Goal: Information Seeking & Learning: Learn about a topic

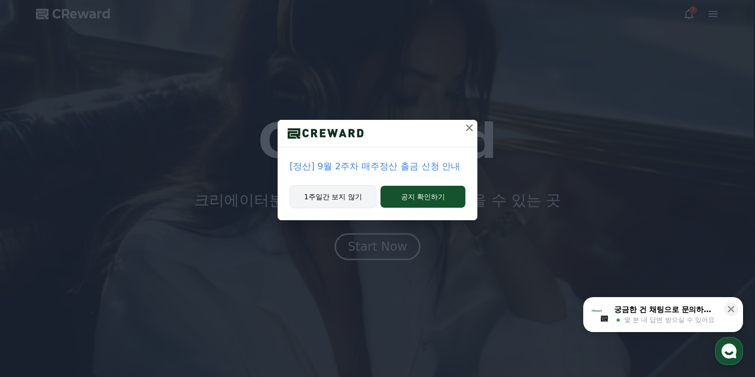
click at [367, 200] on button "1주일간 보지 않기" at bounding box center [333, 196] width 87 height 23
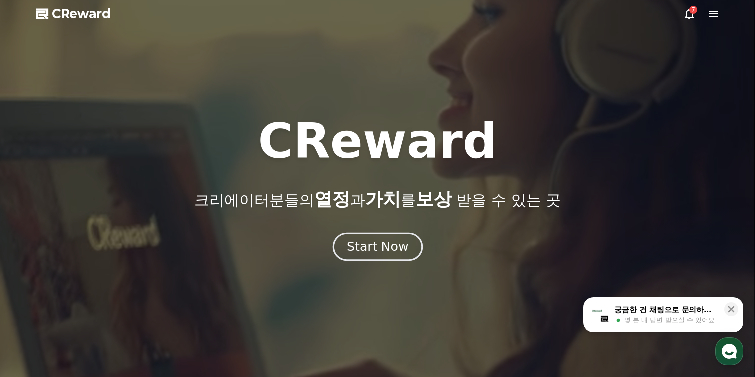
click at [387, 236] on button "Start Now" at bounding box center [377, 246] width 90 height 28
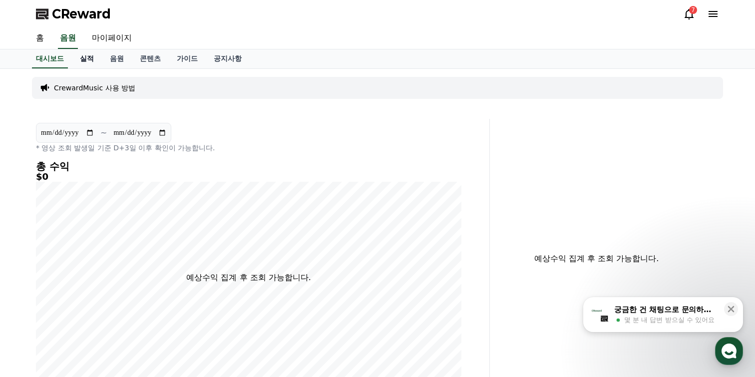
click at [86, 61] on link "실적" at bounding box center [87, 58] width 30 height 19
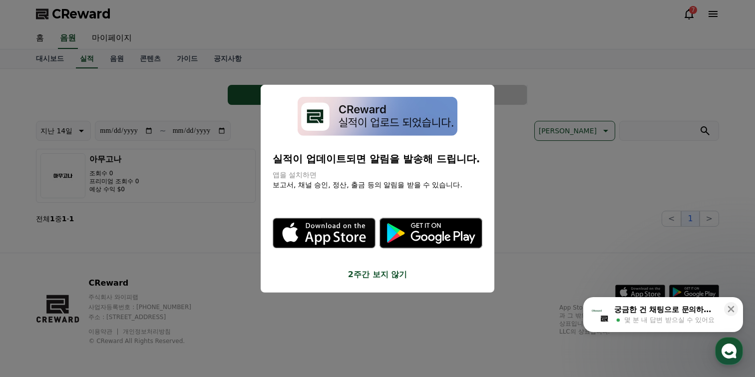
click at [103, 41] on button "close modal" at bounding box center [377, 188] width 755 height 377
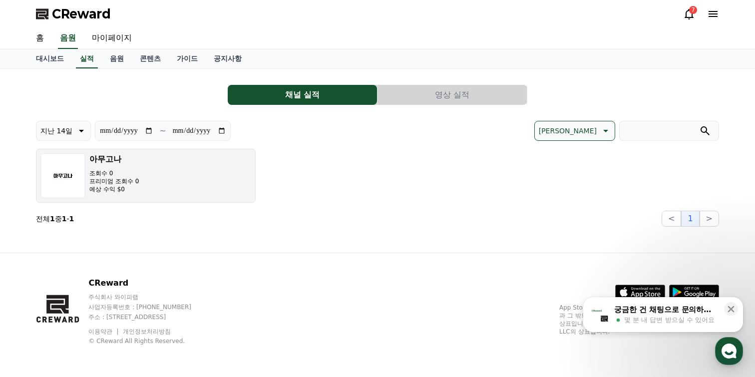
click at [142, 191] on button "아무고나 조회수 0 프리미엄 조회수 0 예상 수익 $0" at bounding box center [146, 176] width 220 height 54
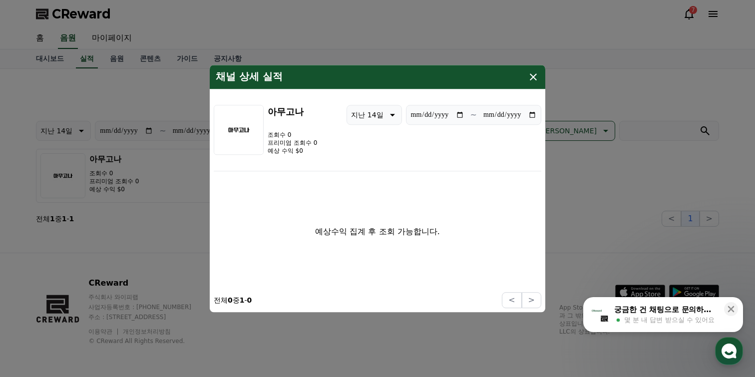
click at [535, 80] on icon "modal" at bounding box center [533, 77] width 12 height 12
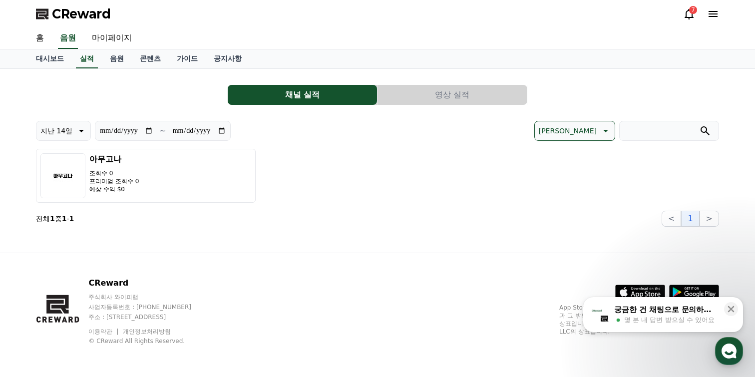
click at [441, 92] on button "영상 실적" at bounding box center [452, 95] width 149 height 20
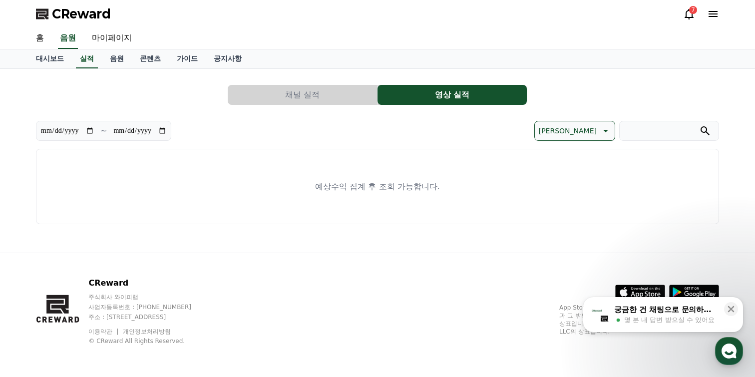
click at [349, 95] on button "채널 실적" at bounding box center [302, 95] width 149 height 20
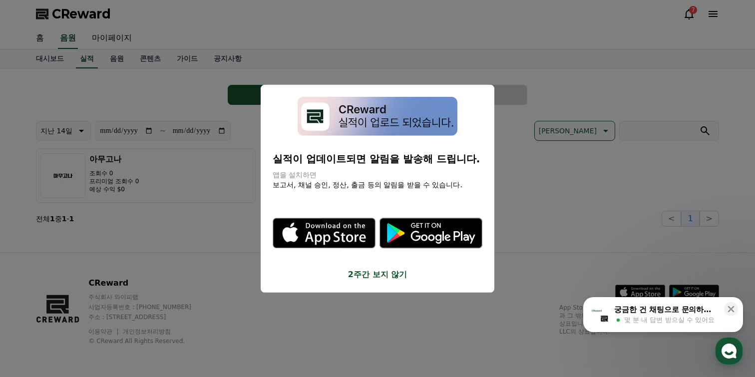
click at [395, 273] on button "2주간 보지 않기" at bounding box center [378, 275] width 210 height 12
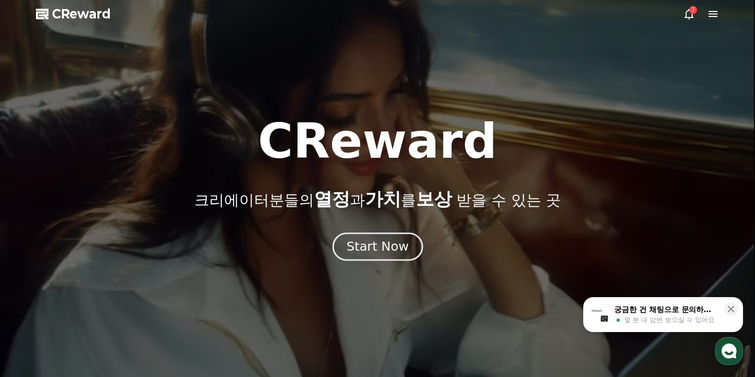
click at [389, 242] on div "Start Now" at bounding box center [378, 246] width 62 height 17
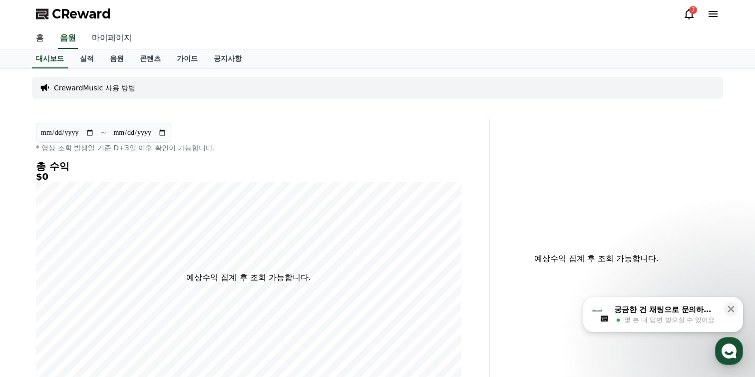
click at [114, 42] on link "마이페이지" at bounding box center [112, 38] width 56 height 21
select select "**********"
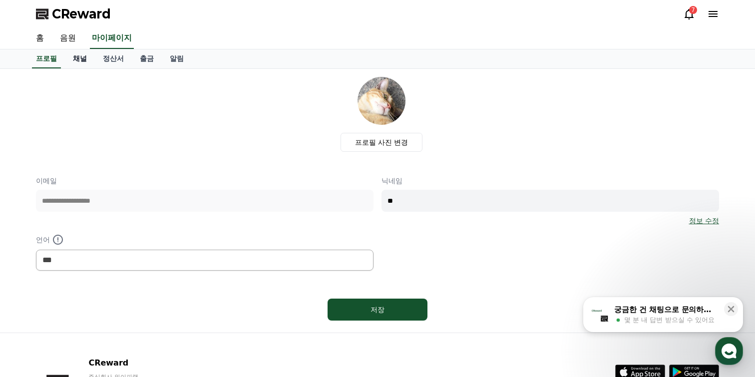
click at [78, 61] on link "채널" at bounding box center [80, 58] width 30 height 19
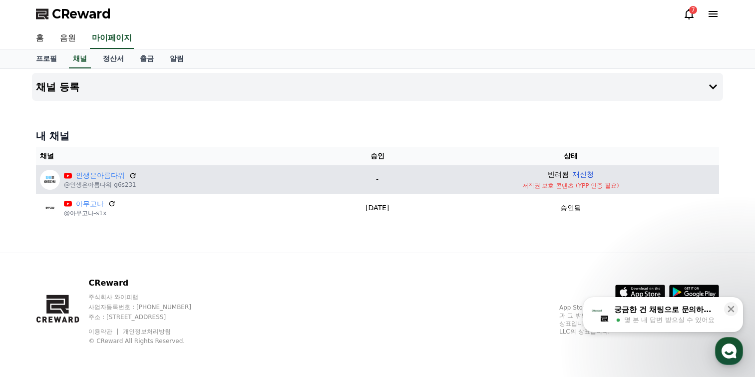
click at [594, 173] on button "재신청" at bounding box center [583, 174] width 21 height 10
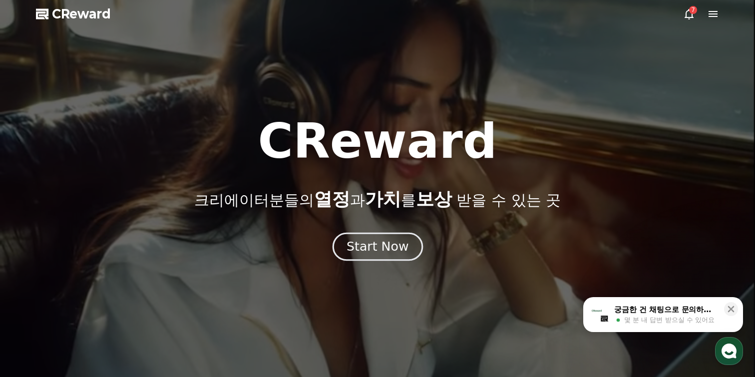
click at [381, 251] on div "Start Now" at bounding box center [378, 246] width 62 height 17
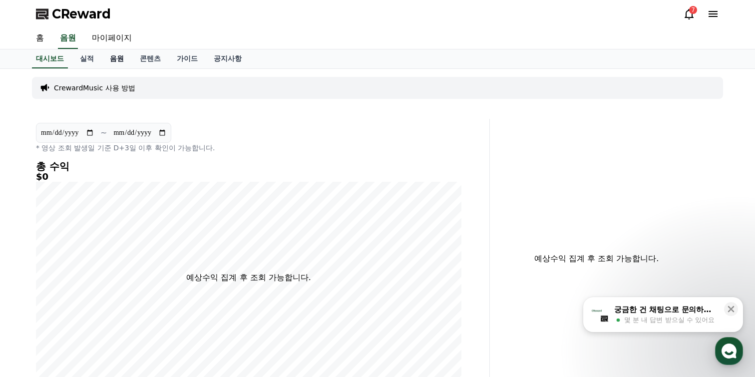
click at [103, 60] on link "음원" at bounding box center [117, 58] width 30 height 19
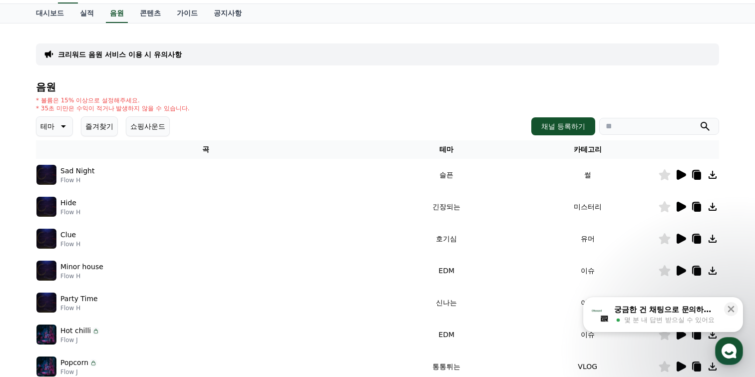
scroll to position [74, 0]
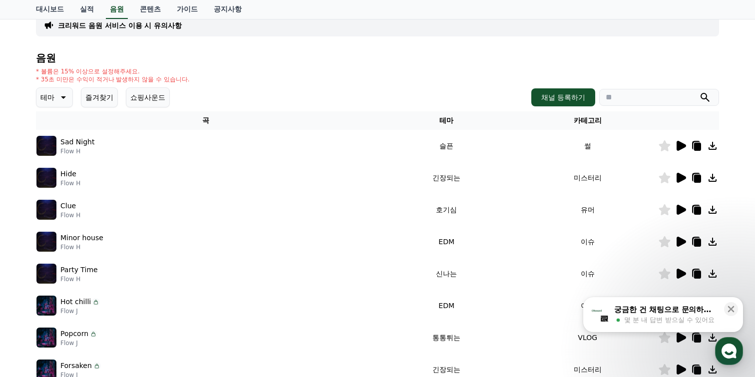
click at [677, 152] on td at bounding box center [688, 146] width 61 height 32
click at [681, 145] on icon at bounding box center [681, 146] width 9 height 10
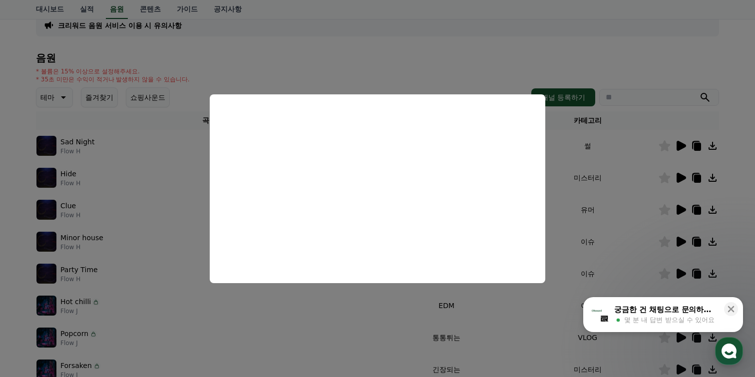
click at [393, 53] on button "close modal" at bounding box center [377, 188] width 755 height 377
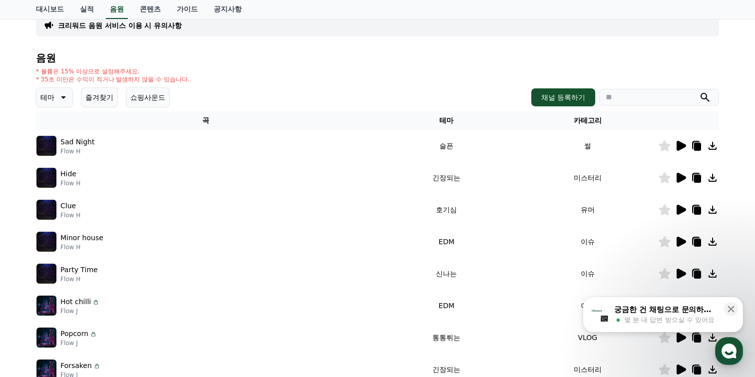
click at [681, 180] on icon at bounding box center [681, 178] width 9 height 10
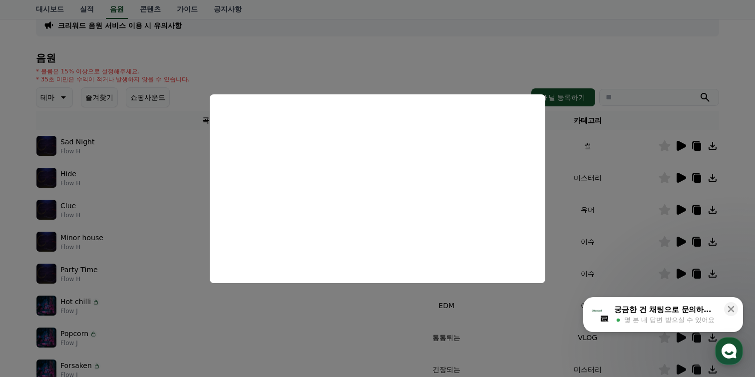
click at [428, 73] on button "close modal" at bounding box center [377, 188] width 755 height 377
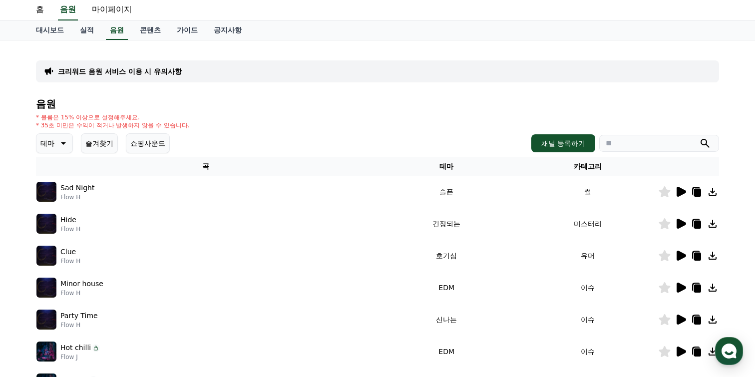
scroll to position [35, 0]
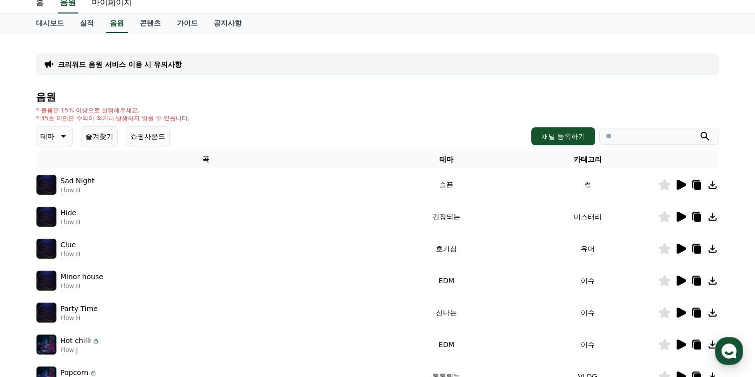
click at [46, 132] on p "테마" at bounding box center [47, 136] width 14 height 14
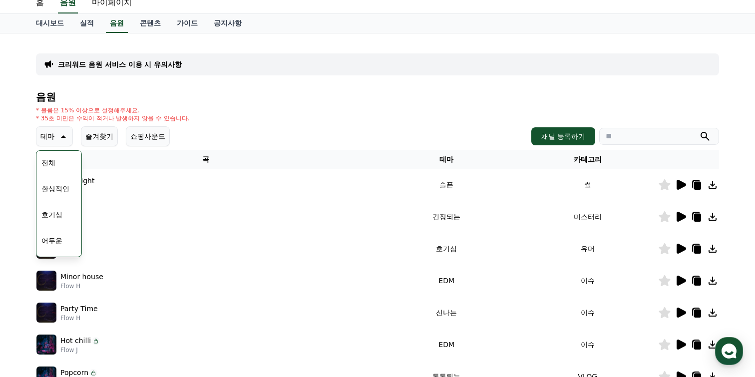
click at [226, 104] on div "음원 * 볼륨은 15% 이상으로 설정해주세요. * 35초 미만은 수익이 적거나 발생하지 않을 수 있습니다. 테마 테마 전체 환상적인 호기심 어…" at bounding box center [377, 299] width 683 height 417
click at [148, 142] on button "쇼핑사운드" at bounding box center [148, 136] width 44 height 20
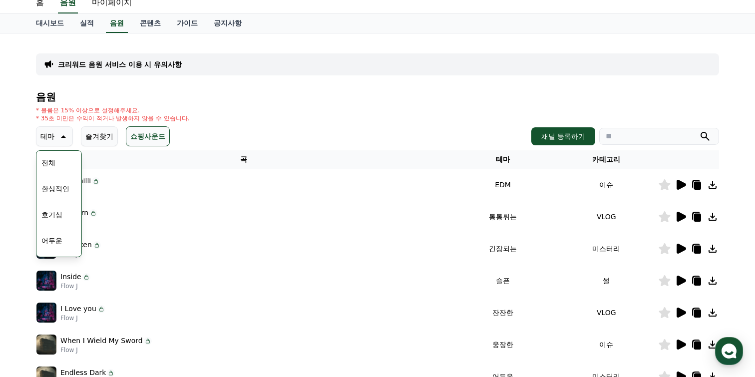
click at [57, 136] on icon at bounding box center [62, 136] width 12 height 12
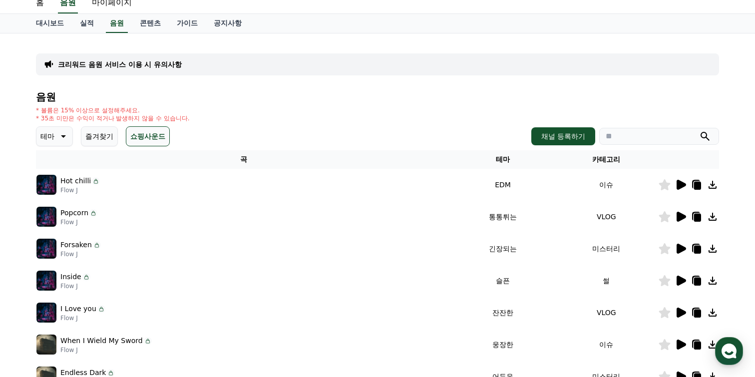
click at [679, 217] on icon at bounding box center [681, 217] width 9 height 10
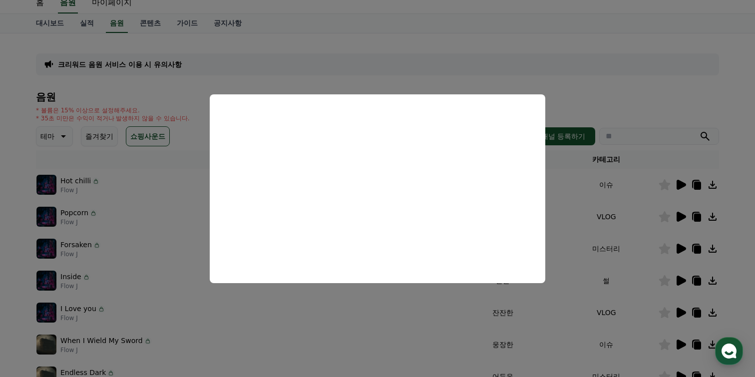
click at [561, 90] on button "close modal" at bounding box center [377, 188] width 755 height 377
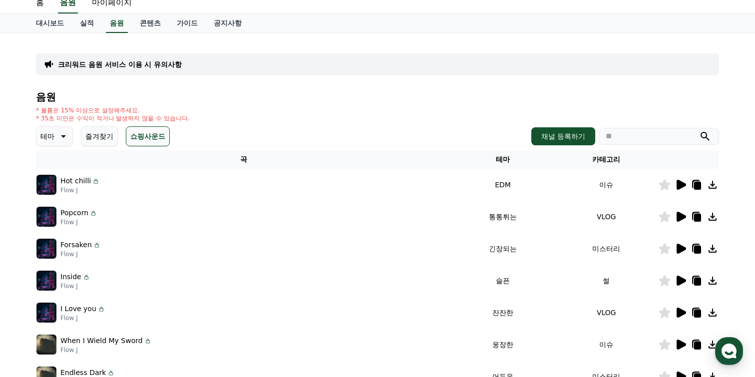
click at [680, 187] on icon at bounding box center [681, 185] width 9 height 10
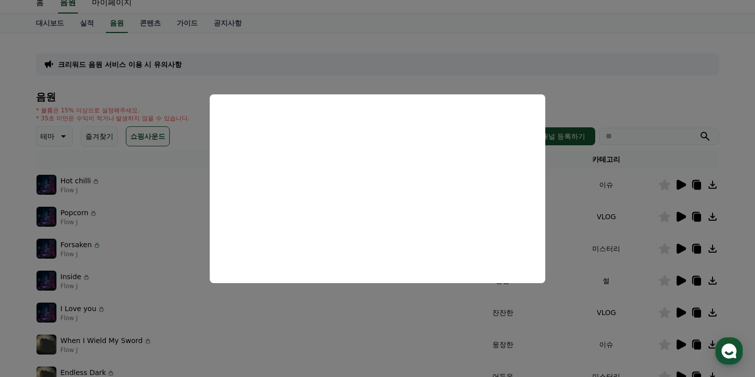
click at [584, 81] on button "close modal" at bounding box center [377, 188] width 755 height 377
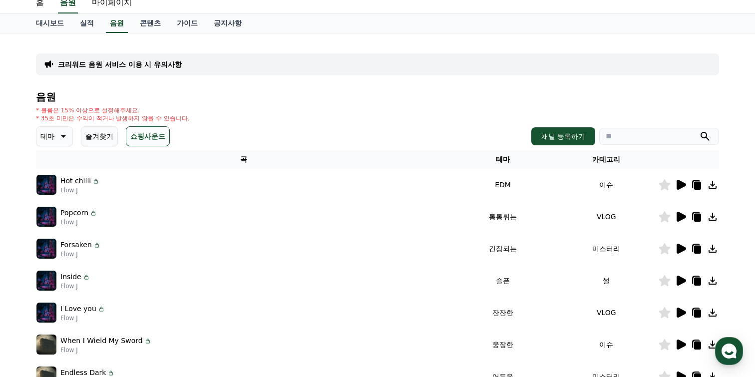
click at [130, 134] on button "쇼핑사운드" at bounding box center [148, 136] width 44 height 20
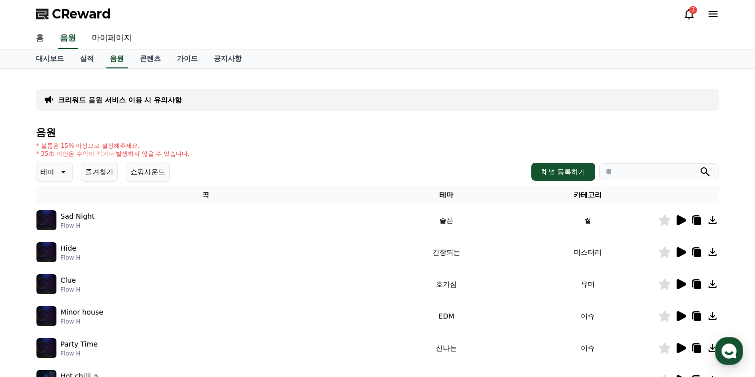
click at [53, 173] on button "테마" at bounding box center [54, 172] width 37 height 20
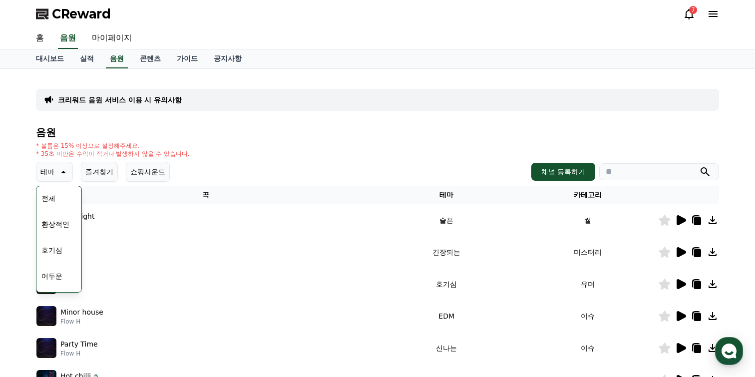
click at [58, 245] on button "호기심" at bounding box center [51, 250] width 29 height 22
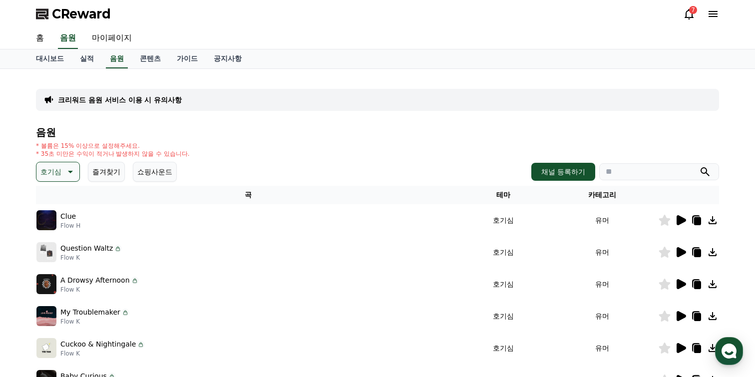
click at [679, 222] on icon at bounding box center [681, 220] width 9 height 10
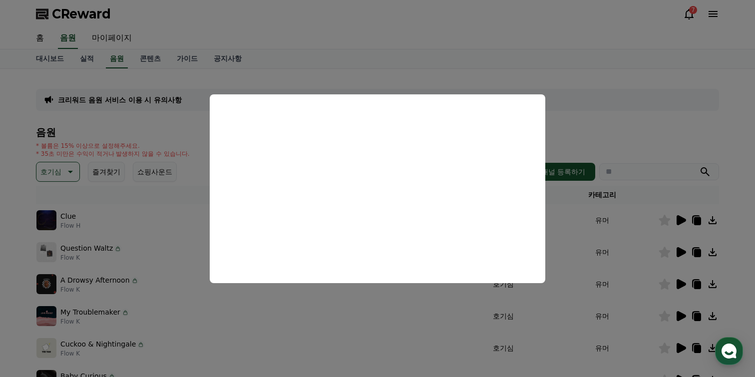
click at [675, 148] on button "close modal" at bounding box center [377, 188] width 755 height 377
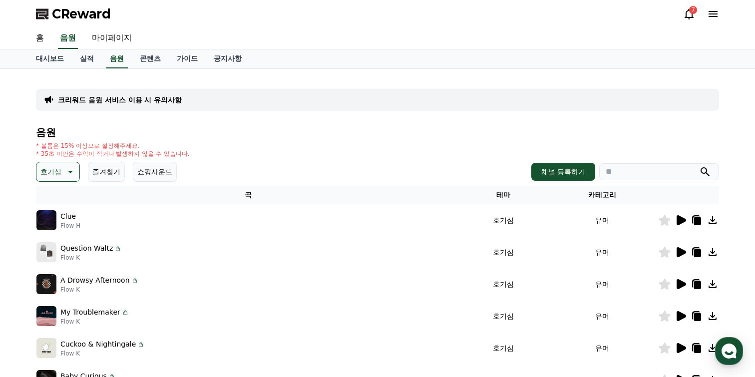
click at [684, 252] on icon at bounding box center [681, 252] width 9 height 10
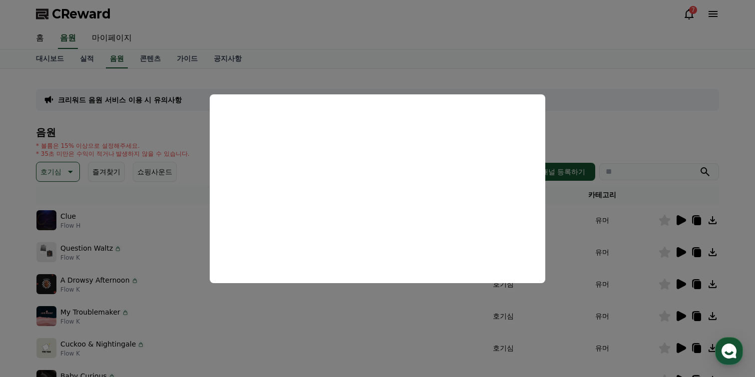
click at [615, 80] on button "close modal" at bounding box center [377, 188] width 755 height 377
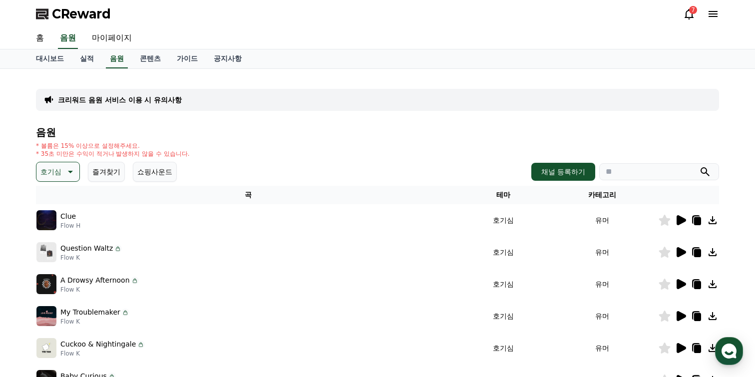
click at [695, 247] on icon at bounding box center [696, 251] width 8 height 9
click at [682, 253] on icon at bounding box center [681, 252] width 9 height 10
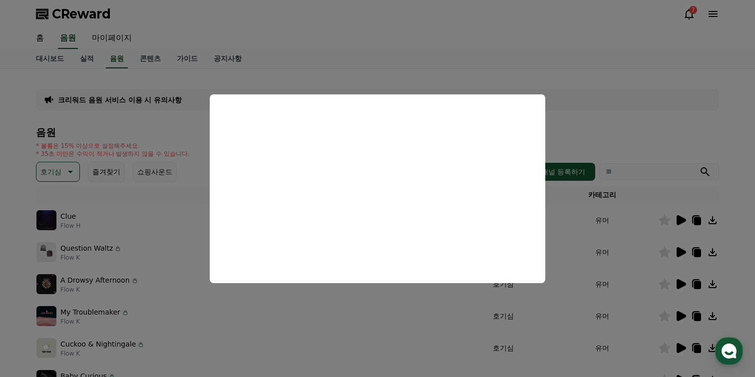
click at [632, 104] on button "close modal" at bounding box center [377, 188] width 755 height 377
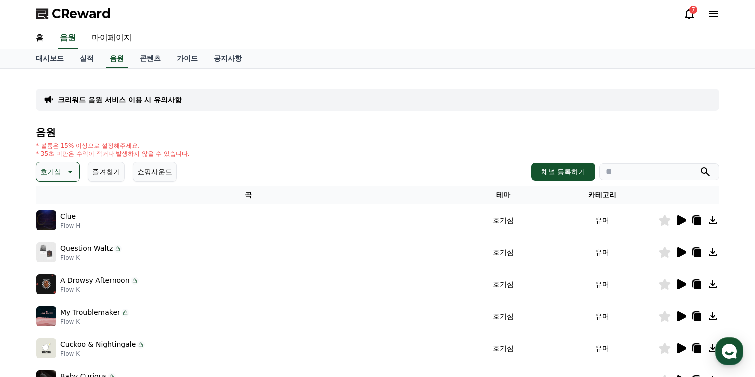
click at [696, 248] on icon at bounding box center [697, 252] width 12 height 12
click at [683, 323] on td at bounding box center [688, 316] width 61 height 32
click at [682, 318] on icon at bounding box center [681, 316] width 9 height 10
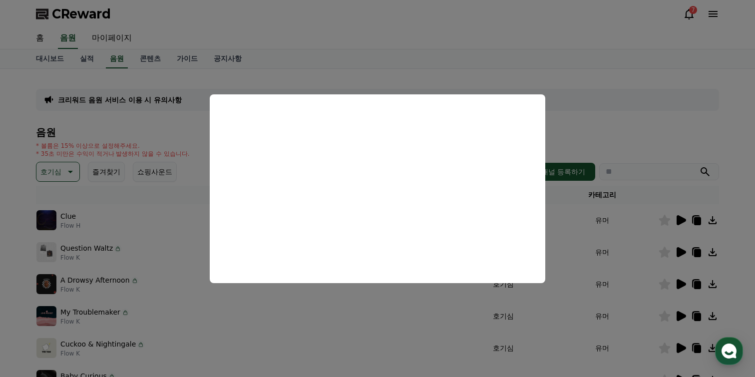
click at [382, 353] on button "close modal" at bounding box center [377, 188] width 755 height 377
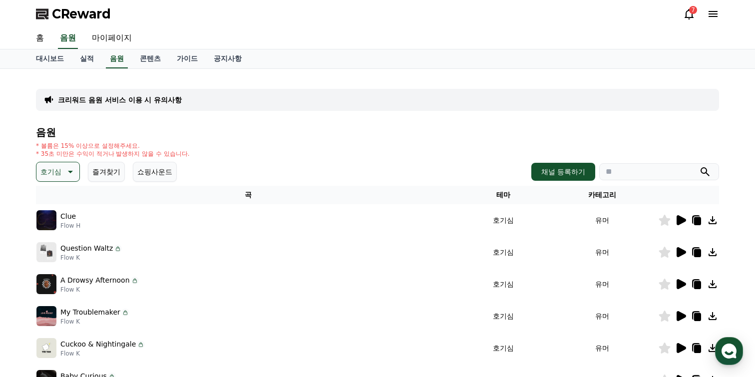
click at [674, 225] on div at bounding box center [689, 220] width 60 height 12
click at [681, 225] on icon at bounding box center [681, 220] width 12 height 12
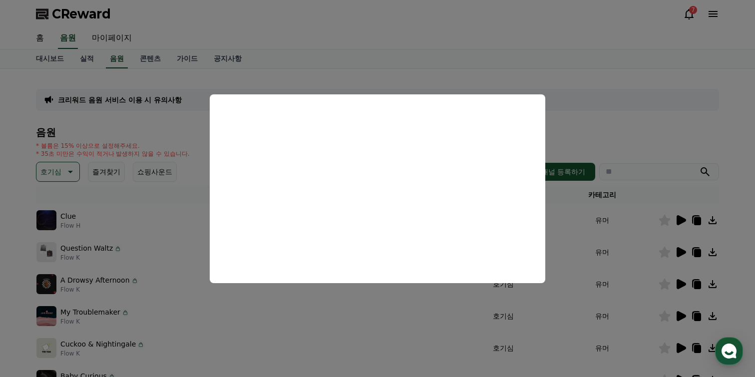
click at [680, 287] on button "close modal" at bounding box center [377, 188] width 755 height 377
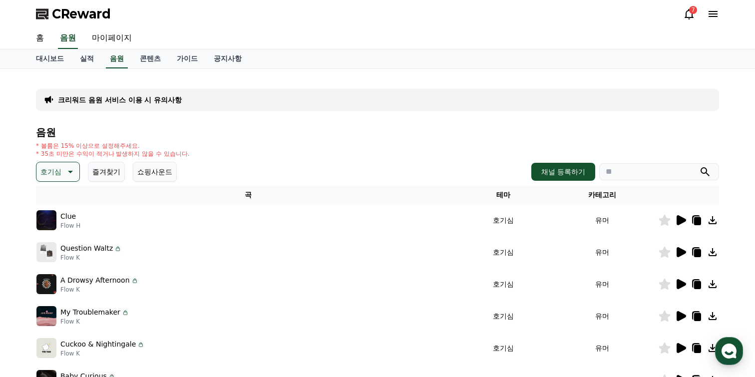
click at [680, 287] on icon at bounding box center [681, 284] width 9 height 10
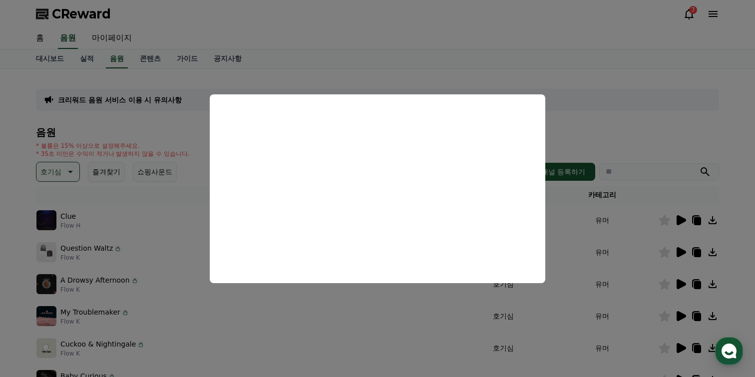
click at [581, 312] on button "close modal" at bounding box center [377, 188] width 755 height 377
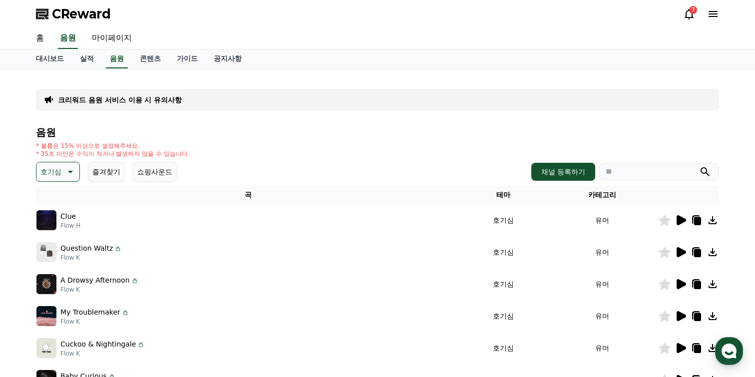
click at [697, 282] on icon at bounding box center [697, 285] width 7 height 8
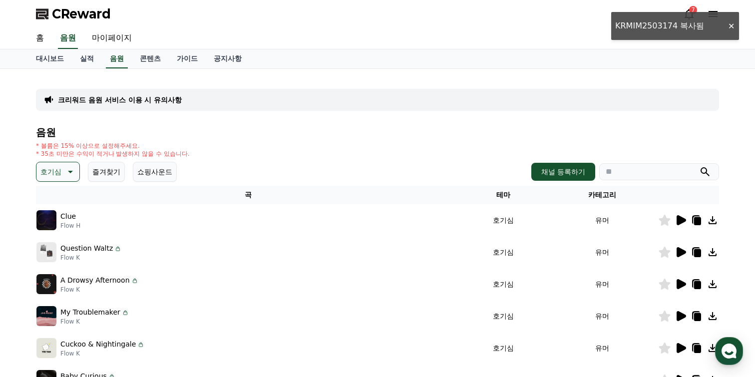
click at [695, 317] on icon at bounding box center [697, 317] width 7 height 8
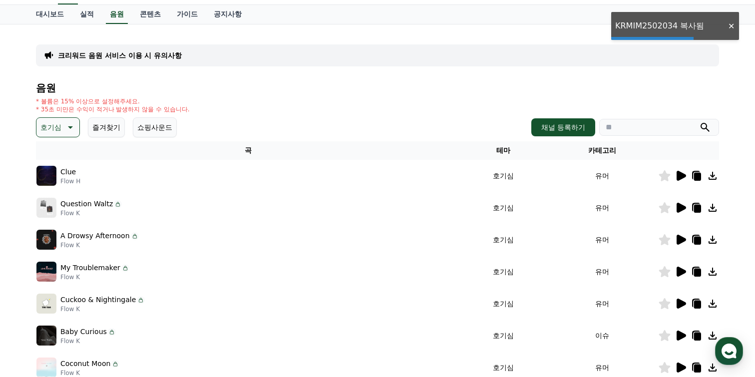
scroll to position [54, 0]
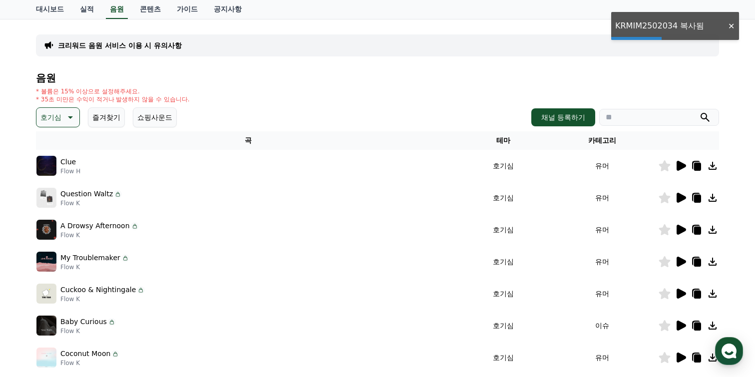
click at [687, 293] on div at bounding box center [689, 294] width 60 height 12
click at [678, 293] on icon at bounding box center [681, 294] width 9 height 10
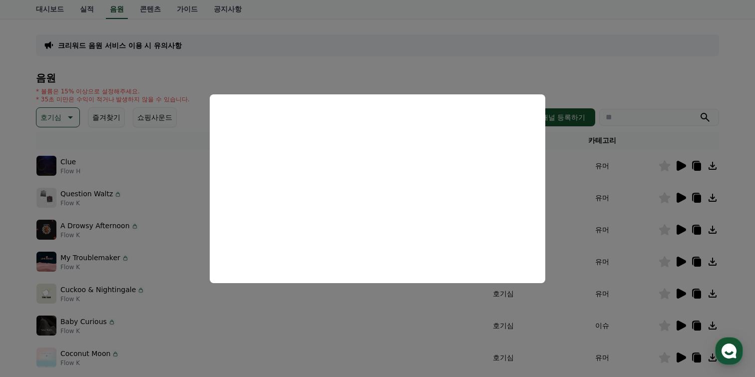
click at [695, 303] on button "close modal" at bounding box center [377, 188] width 755 height 377
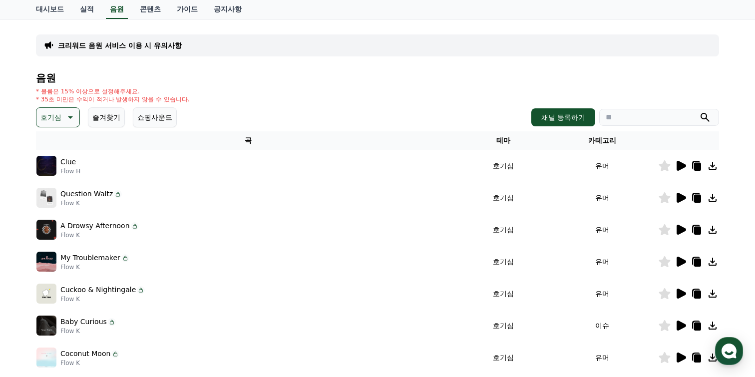
click at [699, 265] on icon at bounding box center [697, 263] width 7 height 8
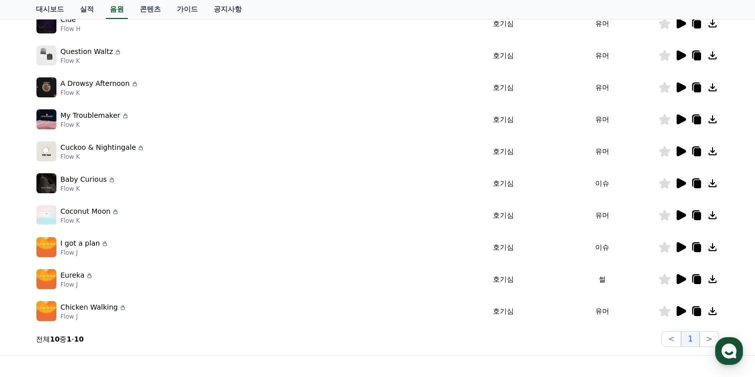
scroll to position [245, 0]
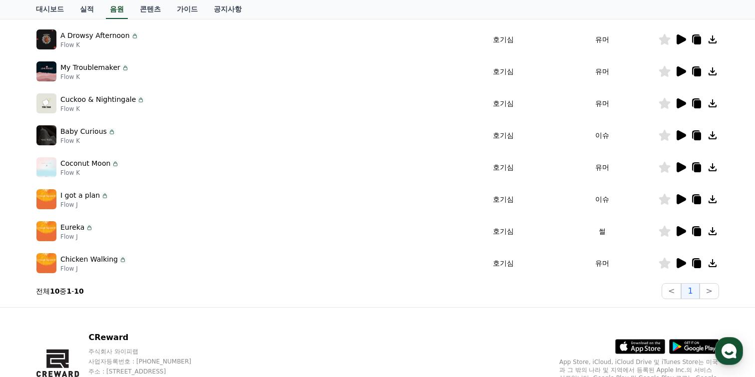
click at [682, 232] on icon at bounding box center [681, 231] width 9 height 10
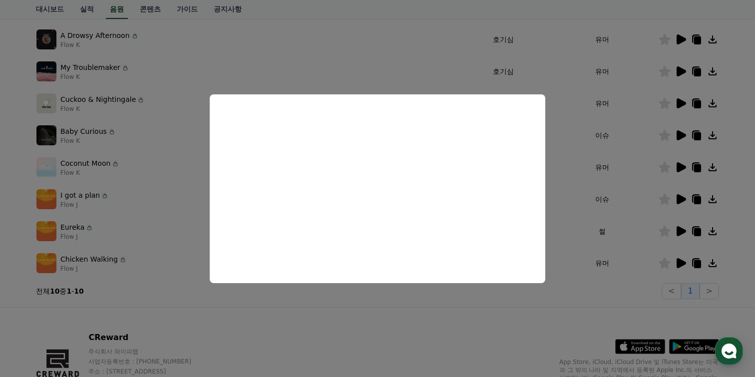
click at [596, 253] on button "close modal" at bounding box center [377, 188] width 755 height 377
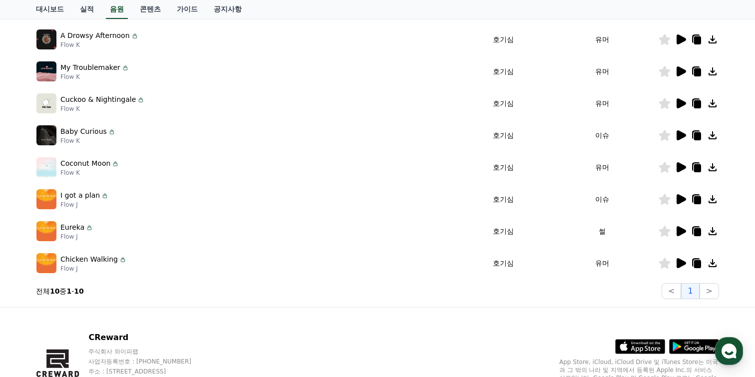
click at [681, 203] on icon at bounding box center [681, 199] width 9 height 10
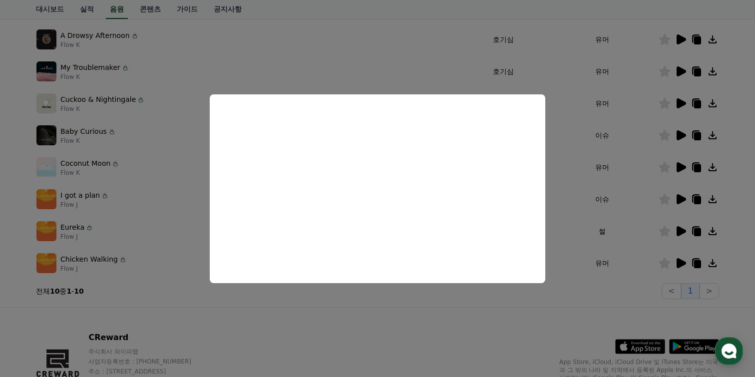
click at [640, 218] on button "close modal" at bounding box center [377, 188] width 755 height 377
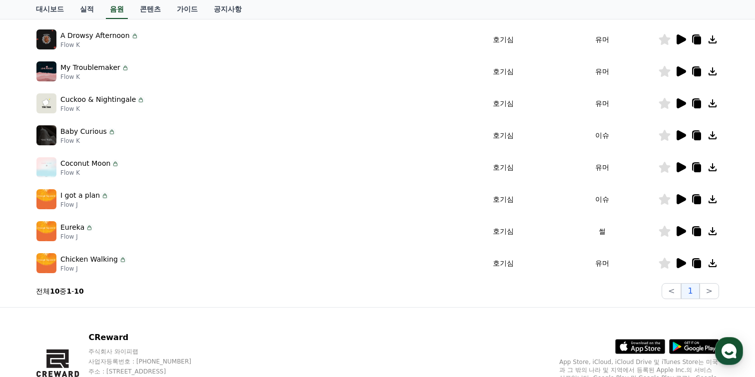
click at [681, 201] on icon at bounding box center [681, 199] width 9 height 10
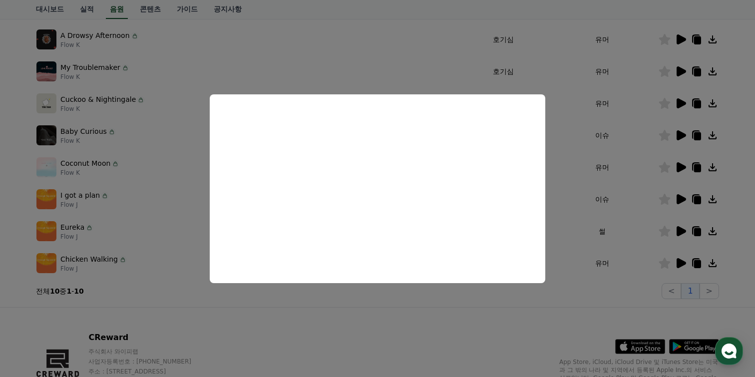
click at [650, 247] on button "close modal" at bounding box center [377, 188] width 755 height 377
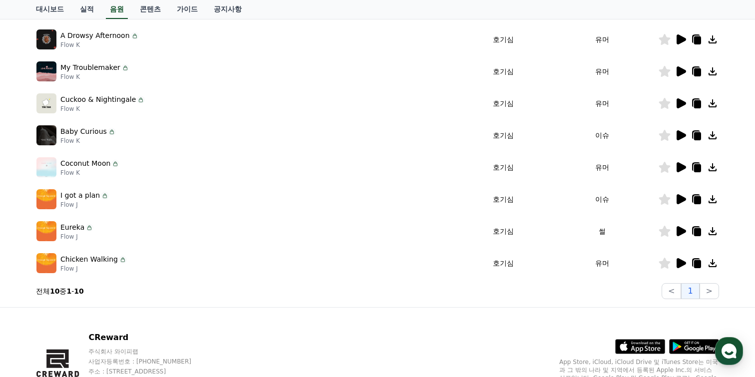
click at [679, 260] on icon at bounding box center [681, 263] width 9 height 10
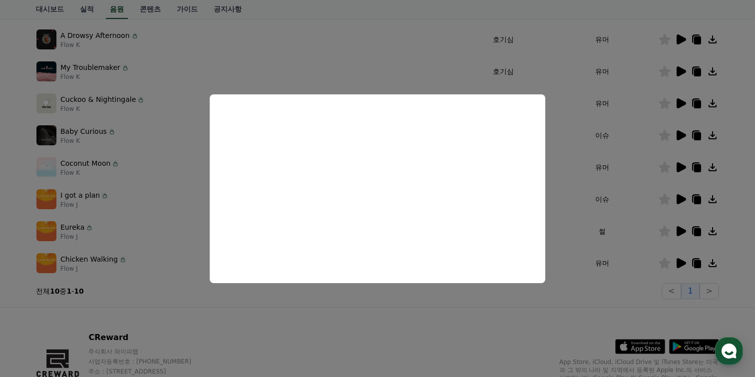
click at [593, 255] on button "close modal" at bounding box center [377, 188] width 755 height 377
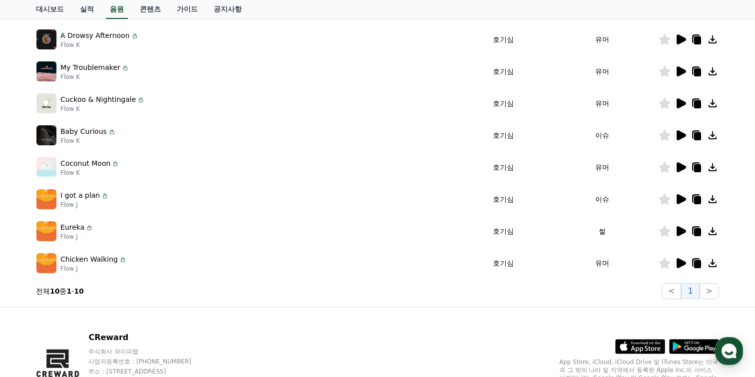
click at [697, 237] on td at bounding box center [688, 231] width 61 height 32
click at [696, 231] on icon at bounding box center [697, 232] width 7 height 8
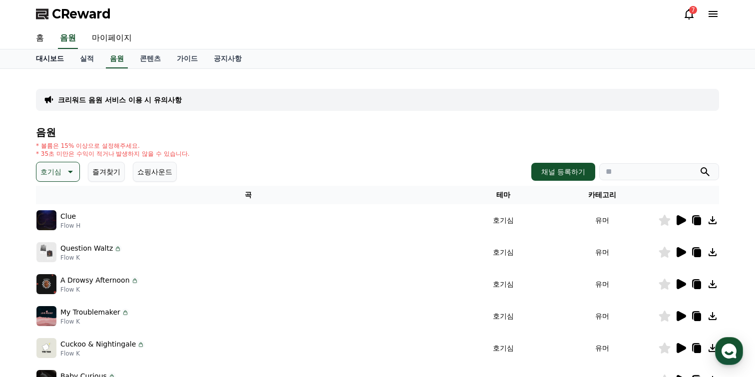
click at [44, 51] on link "대시보드" at bounding box center [50, 58] width 44 height 19
